Goal: Task Accomplishment & Management: Manage account settings

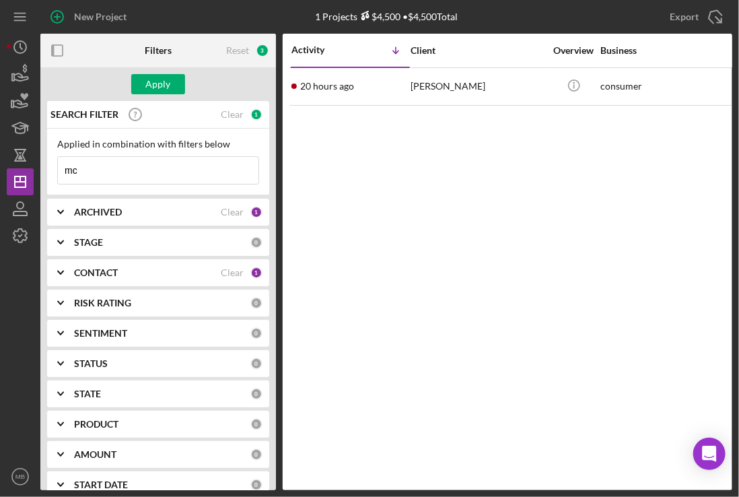
type input "m"
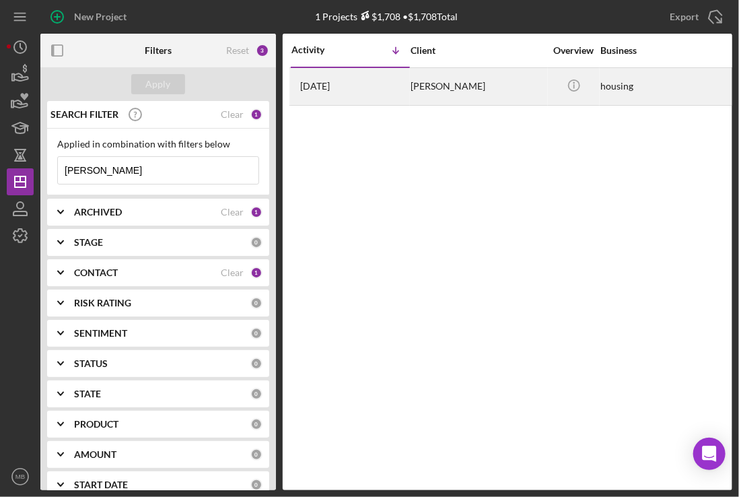
type input "[PERSON_NAME]"
click at [359, 96] on div "[DATE] [PERSON_NAME]" at bounding box center [350, 87] width 118 height 36
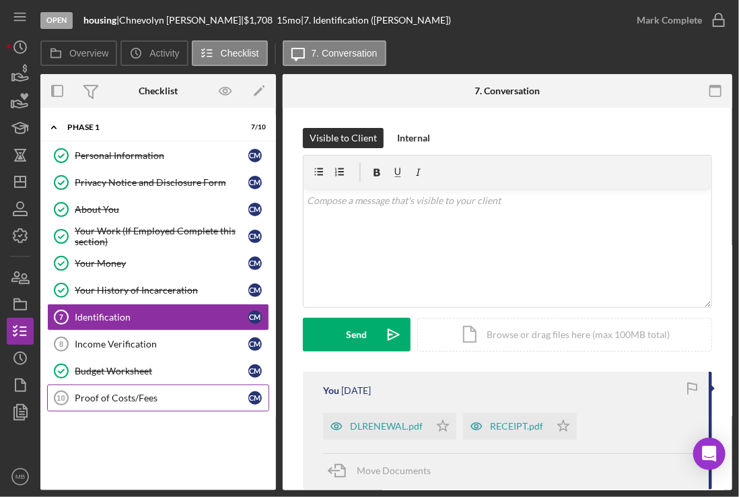
click at [123, 398] on div "Proof of Costs/Fees" at bounding box center [162, 397] width 174 height 11
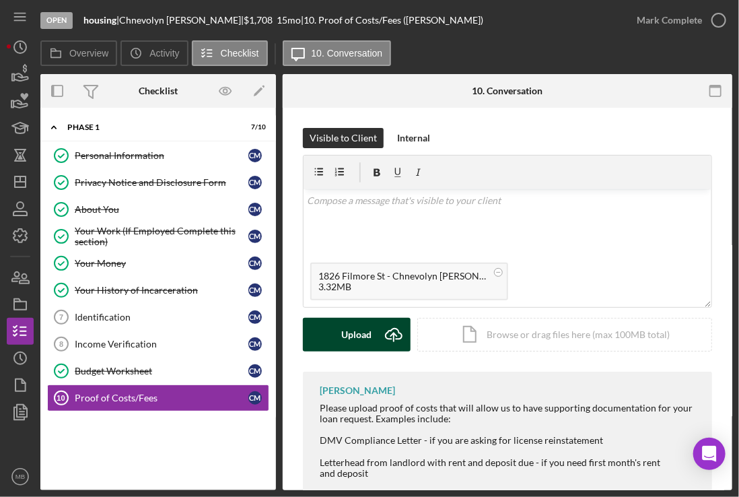
click at [377, 324] on icon "Icon/Upload" at bounding box center [394, 335] width 34 height 34
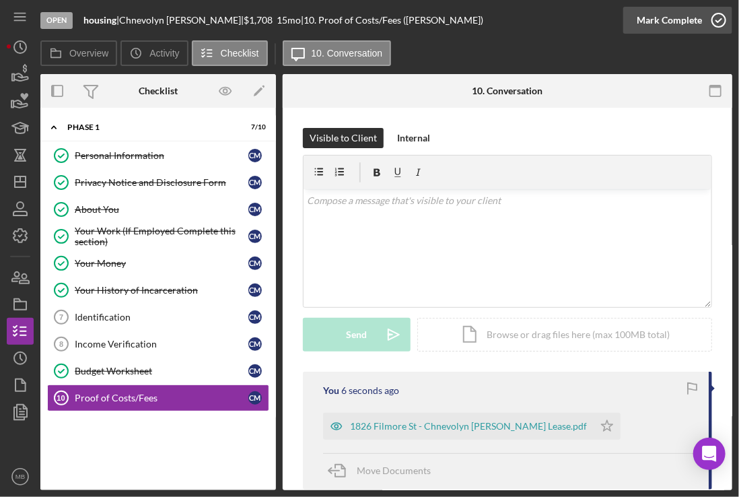
click at [713, 21] on icon "button" at bounding box center [719, 20] width 34 height 34
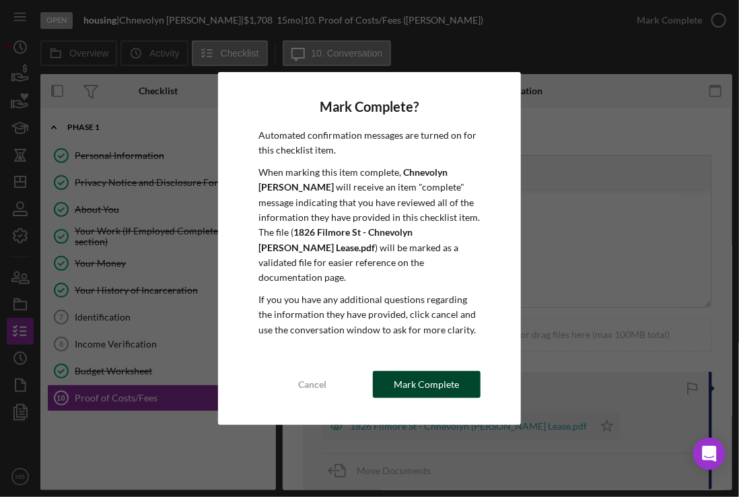
click at [423, 371] on div "Mark Complete" at bounding box center [426, 384] width 65 height 27
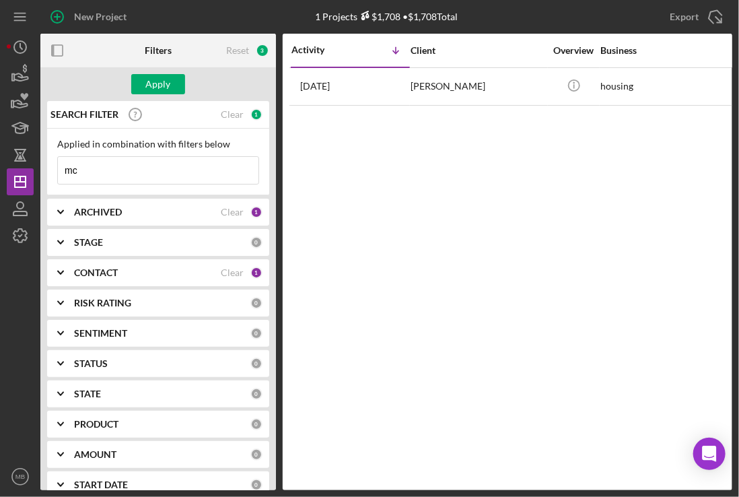
type input "m"
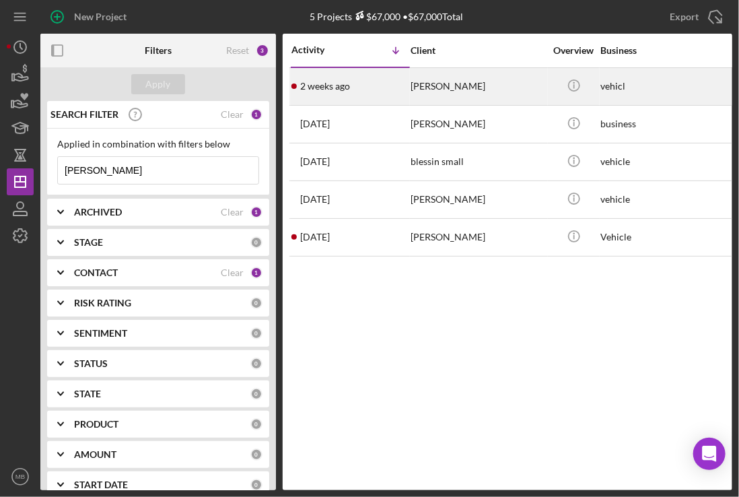
type input "[PERSON_NAME]"
click at [388, 88] on div "[DATE] [PERSON_NAME]" at bounding box center [350, 87] width 118 height 36
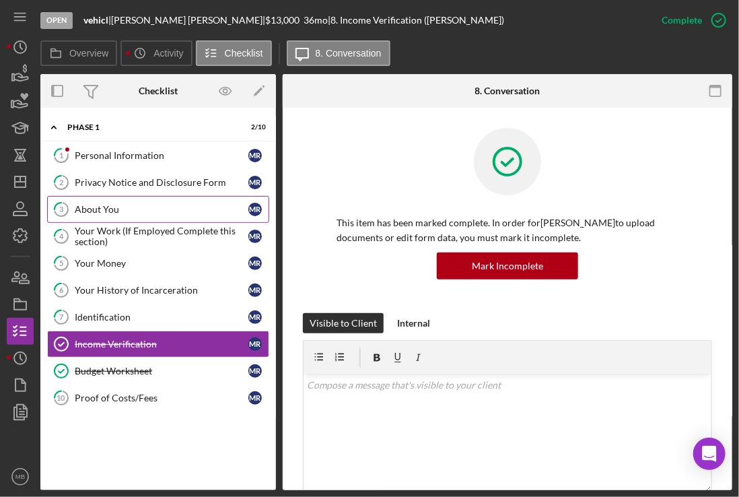
click at [175, 211] on div "About You" at bounding box center [162, 209] width 174 height 11
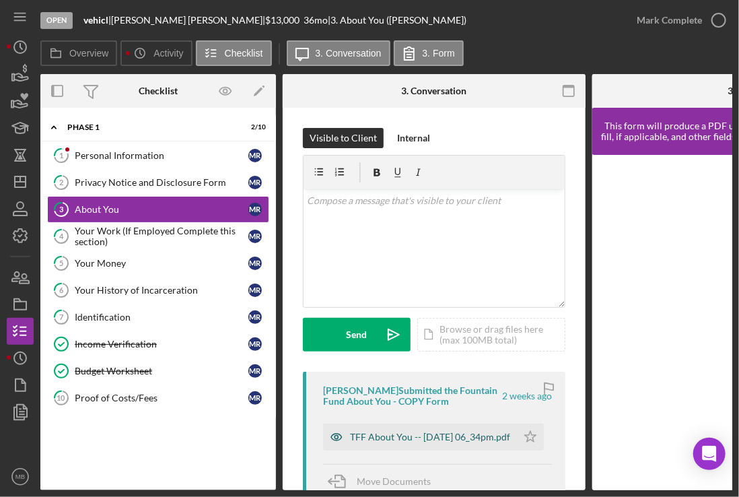
click at [379, 440] on div "TFF About You -- [DATE] 06_34pm.pdf" at bounding box center [430, 436] width 160 height 11
